Goal: Information Seeking & Learning: Compare options

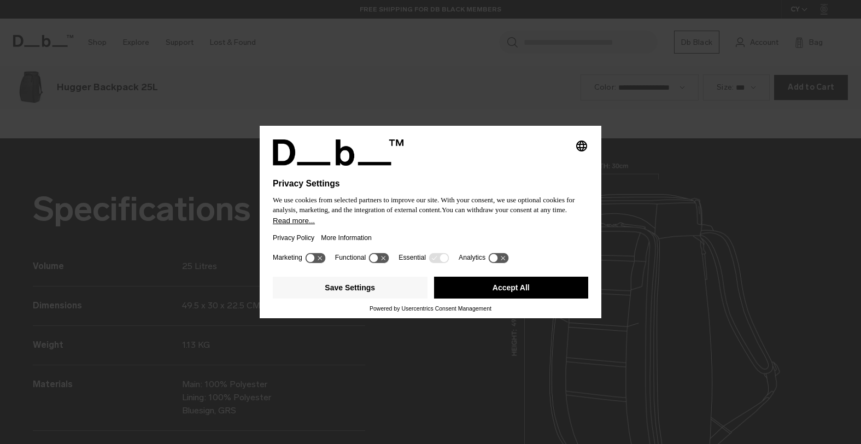
scroll to position [1332, 0]
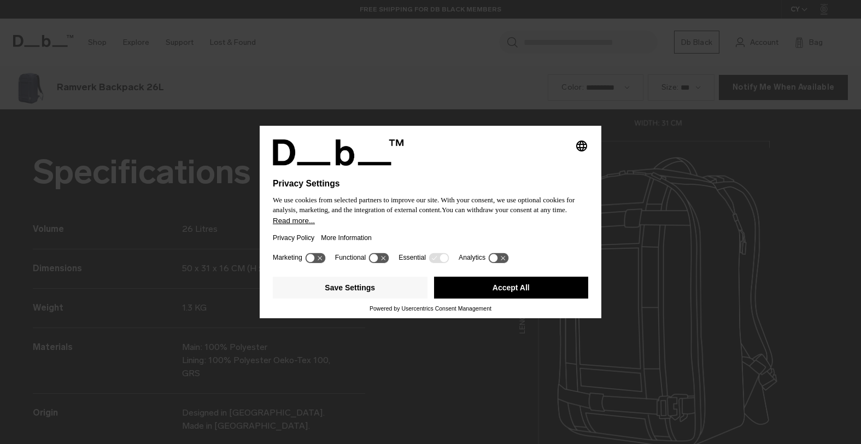
scroll to position [1332, 0]
